Goal: Find specific page/section: Find specific page/section

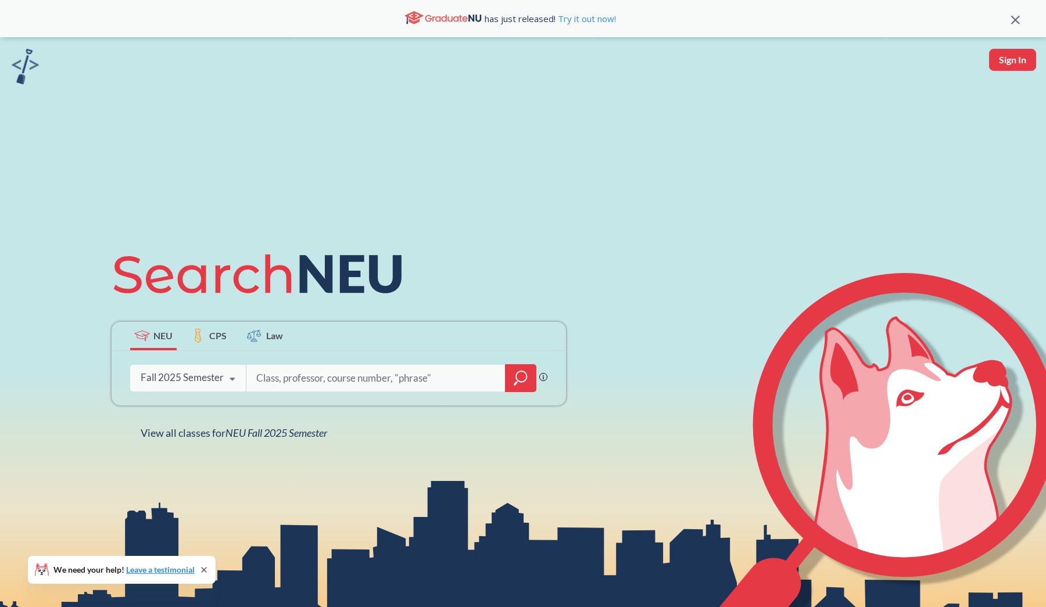
click at [425, 366] on input "search" at bounding box center [376, 378] width 242 height 24
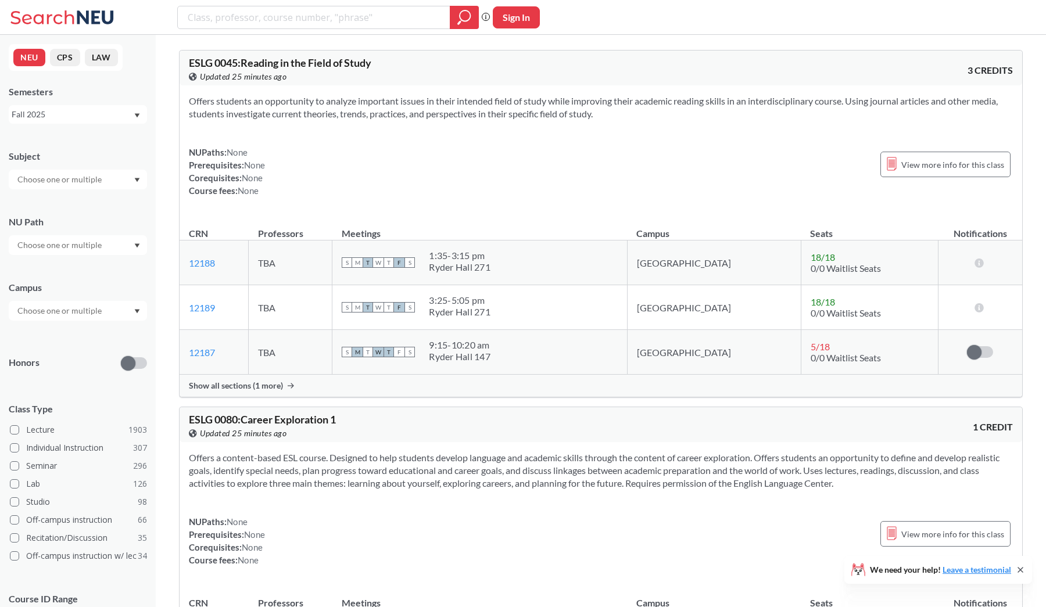
click at [109, 307] on div at bounding box center [78, 311] width 138 height 20
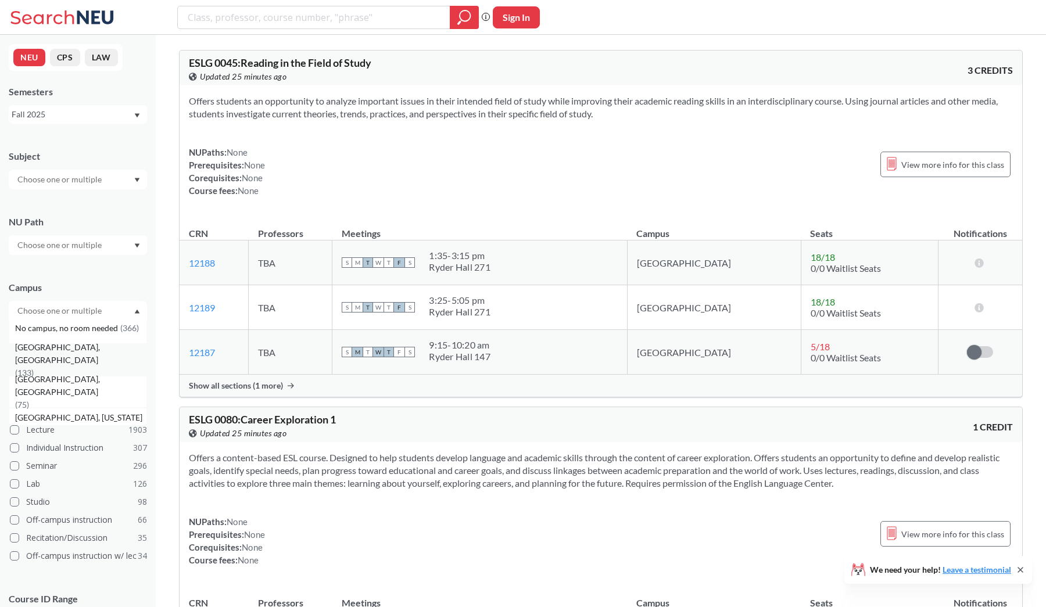
click at [34, 368] on span "( 133 )" at bounding box center [24, 373] width 19 height 10
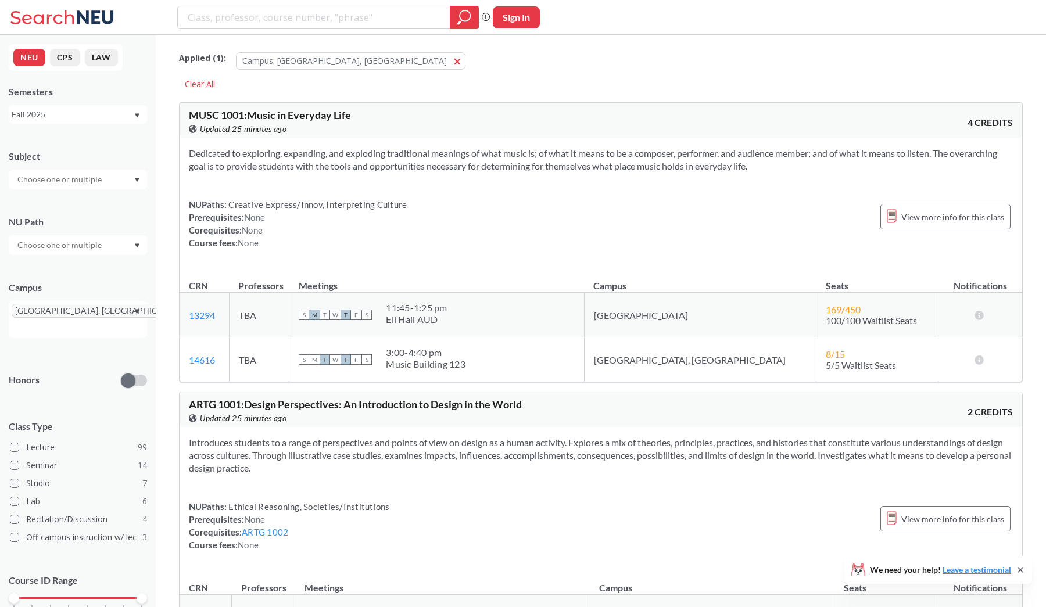
click at [89, 176] on input "text" at bounding box center [61, 180] width 98 height 14
click at [66, 206] on p "Computer Science" at bounding box center [80, 212] width 131 height 12
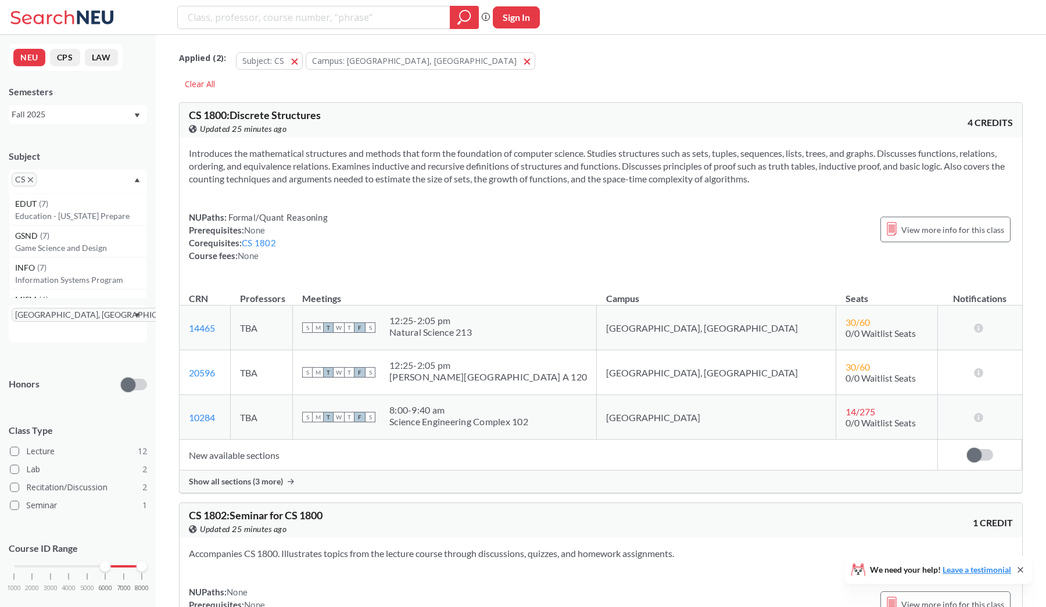
drag, startPoint x: 12, startPoint y: 547, endPoint x: 105, endPoint y: 547, distance: 92.9
click at [105, 561] on div at bounding box center [105, 566] width 10 height 10
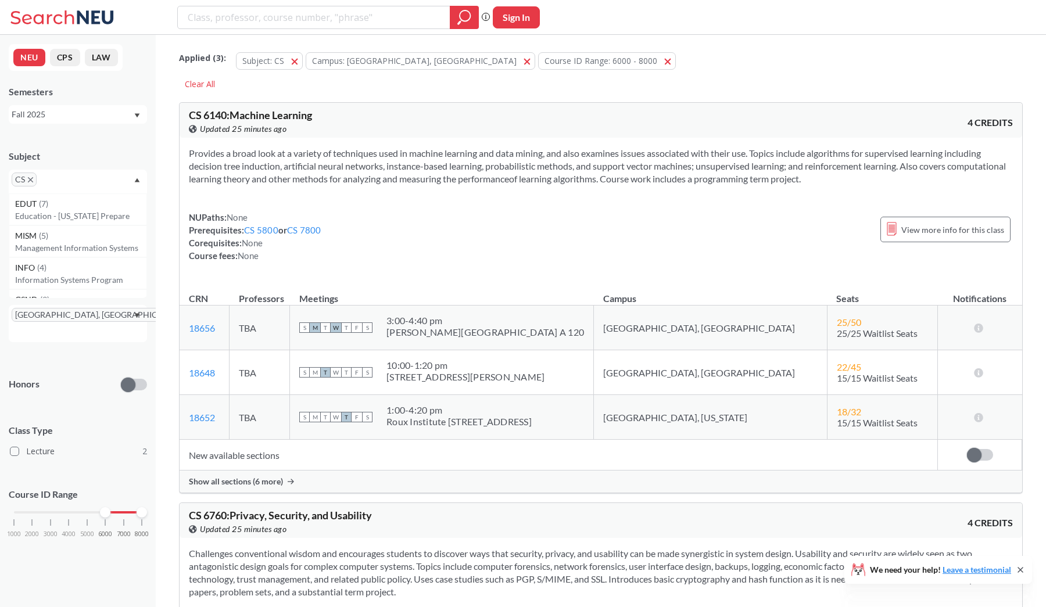
drag, startPoint x: 105, startPoint y: 495, endPoint x: 87, endPoint y: 495, distance: 18.0
click at [100, 507] on div at bounding box center [105, 512] width 10 height 10
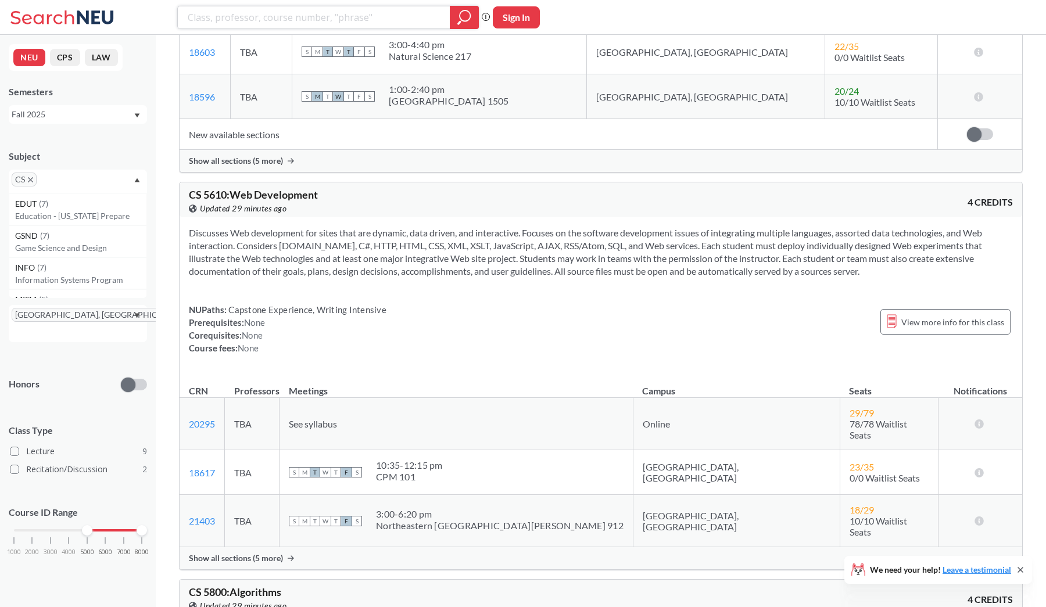
scroll to position [2685, 0]
click at [276, 552] on span "Show all sections (5 more)" at bounding box center [236, 557] width 94 height 10
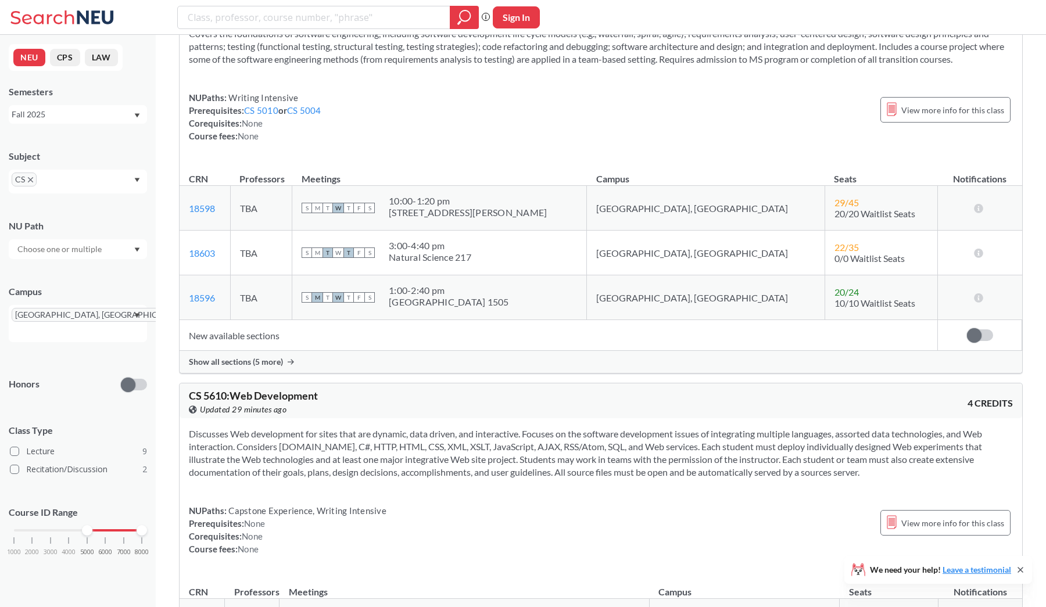
scroll to position [2483, 0]
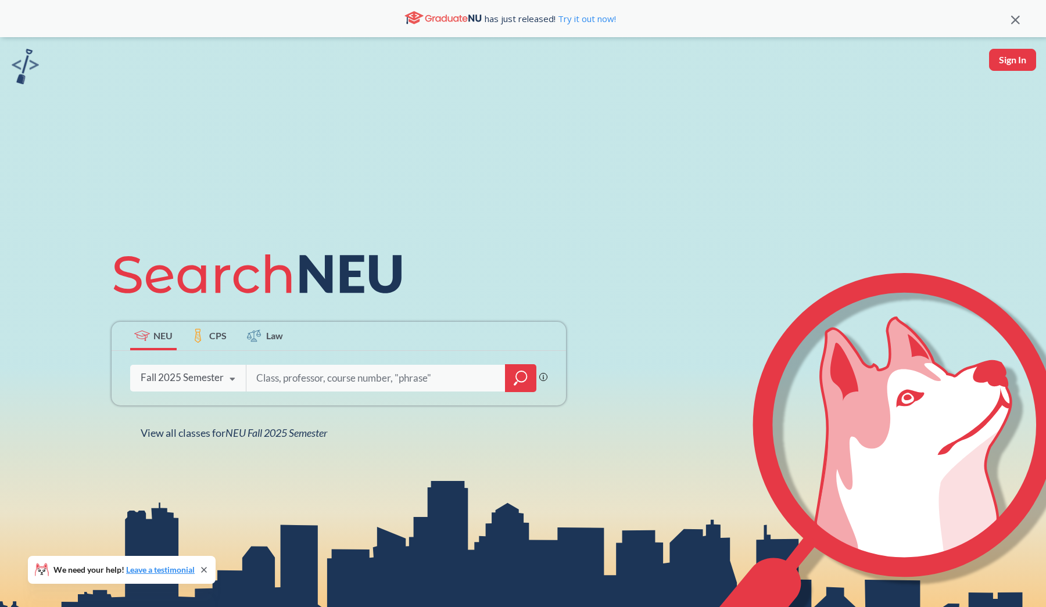
click at [304, 372] on input "search" at bounding box center [376, 378] width 242 height 24
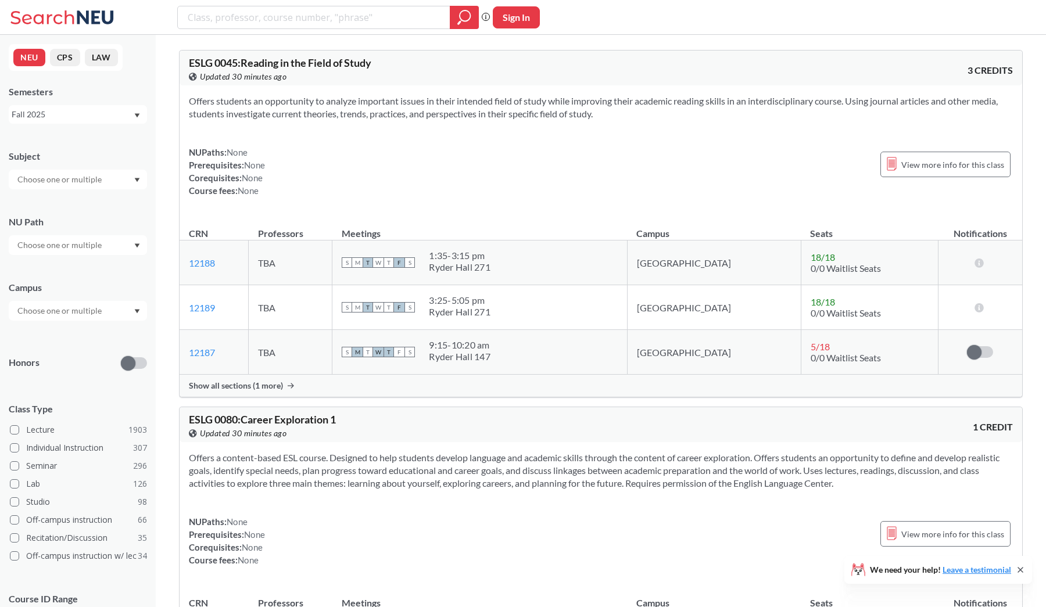
click at [102, 245] on input "text" at bounding box center [61, 245] width 98 height 14
click at [100, 176] on input "text" at bounding box center [61, 180] width 98 height 14
click at [98, 204] on div "CS ( 115 )" at bounding box center [80, 199] width 131 height 13
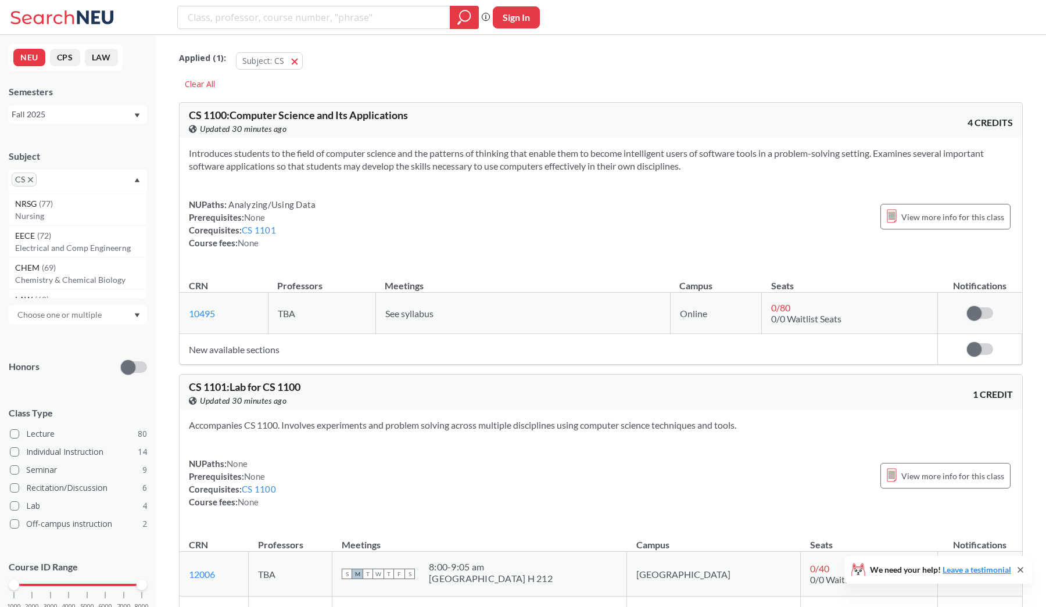
click at [76, 316] on input "text" at bounding box center [61, 315] width 98 height 14
type input "oa"
click at [29, 349] on span "( 17 )" at bounding box center [22, 354] width 14 height 10
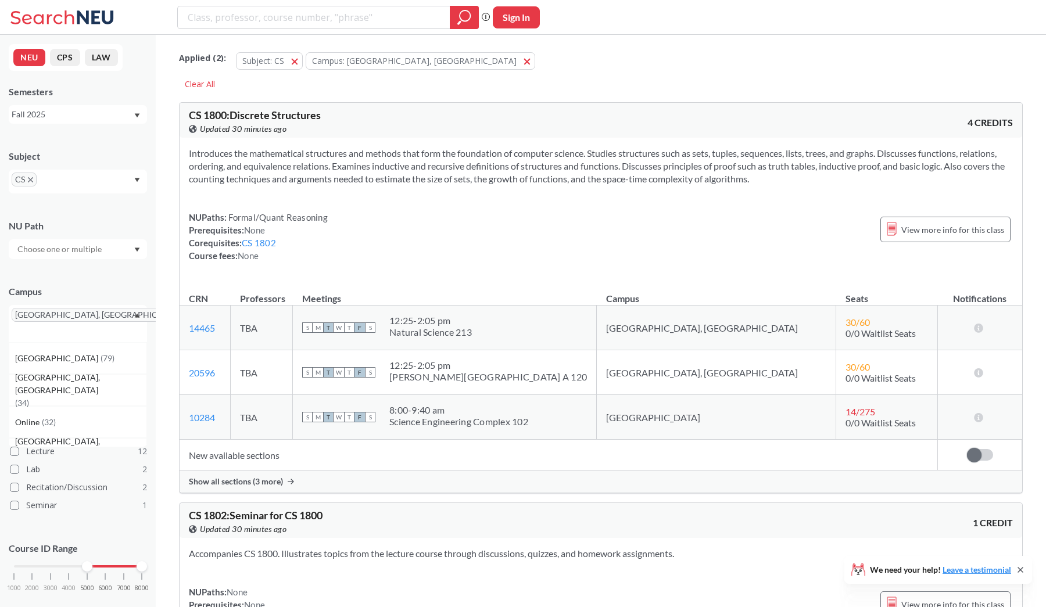
drag, startPoint x: 13, startPoint y: 483, endPoint x: 79, endPoint y: 501, distance: 68.6
click at [79, 501] on div "Subject CS NU Path Campus Oakland, CA Boston ( 79 ) Seattle, WA ( 34 ) Online (…" at bounding box center [78, 376] width 138 height 476
